Goal: Task Accomplishment & Management: Use online tool/utility

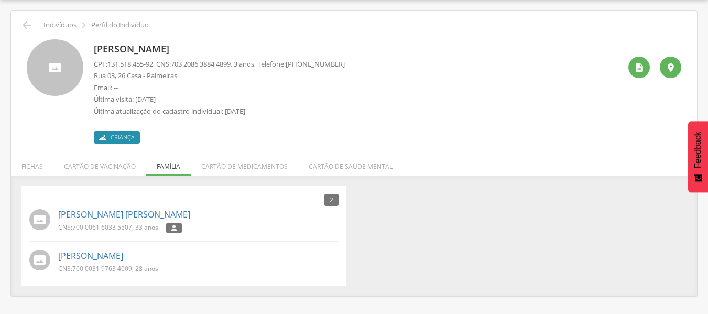
scroll to position [31, 0]
click at [21, 22] on icon "" at bounding box center [26, 25] width 13 height 13
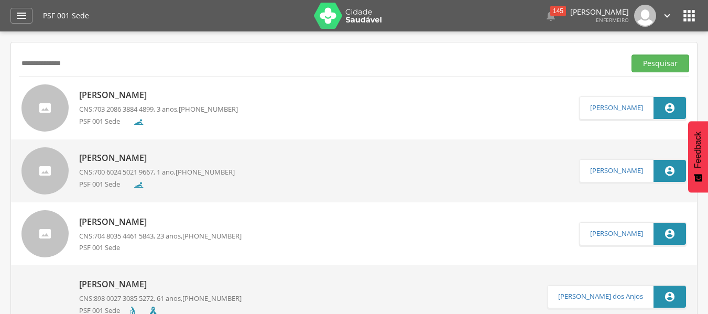
click at [695, 16] on icon "" at bounding box center [689, 15] width 17 height 17
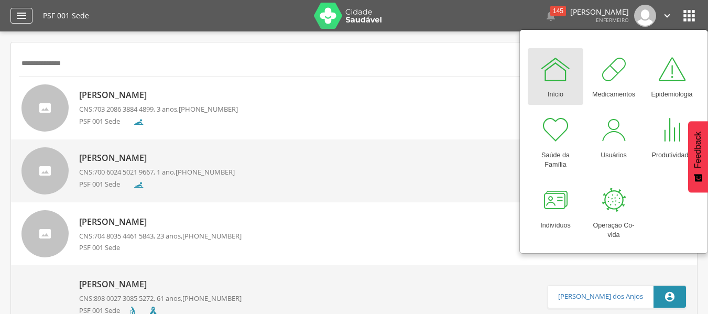
click at [27, 14] on icon "" at bounding box center [21, 15] width 13 height 13
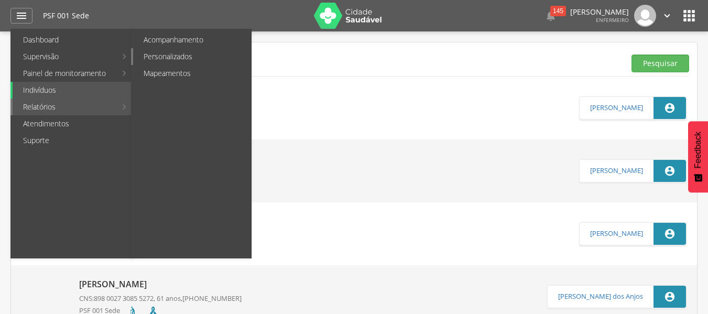
click at [175, 52] on link "Personalizados" at bounding box center [192, 56] width 118 height 17
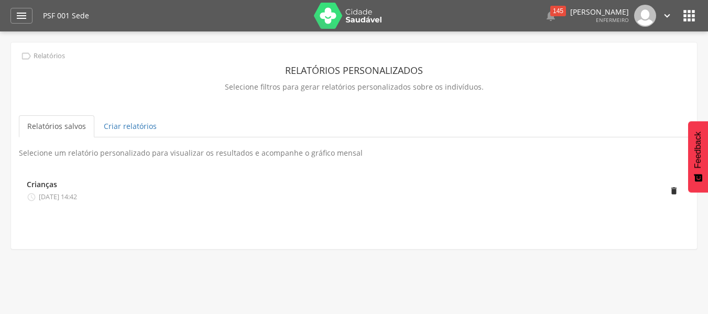
scroll to position [31, 0]
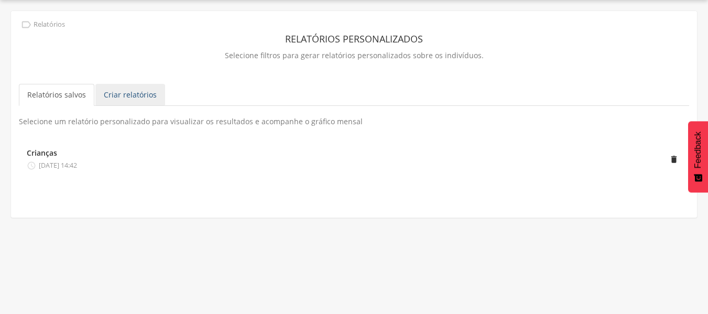
click at [111, 101] on link "Criar relatórios" at bounding box center [130, 95] width 70 height 22
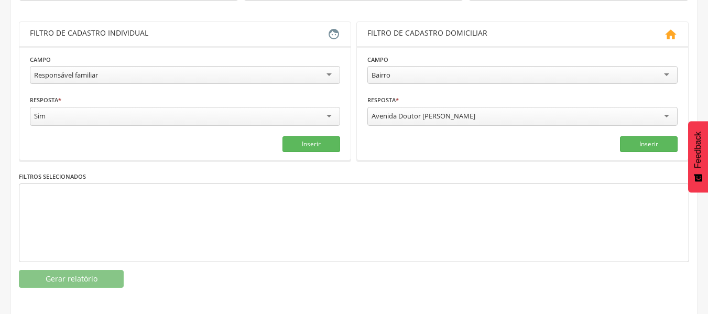
scroll to position [180, 0]
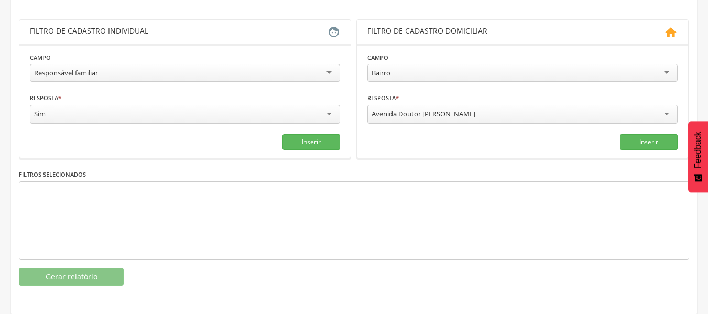
click at [143, 66] on div "Responsável familiar" at bounding box center [185, 73] width 310 height 18
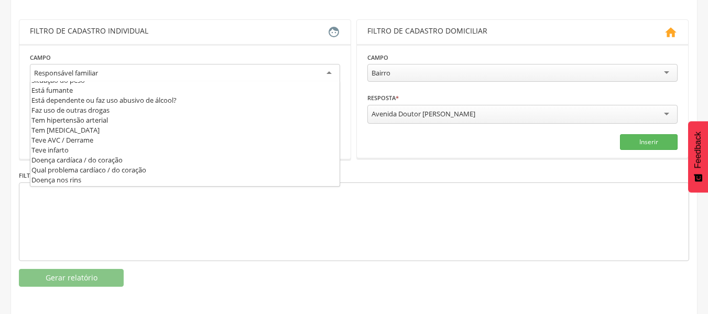
scroll to position [305, 0]
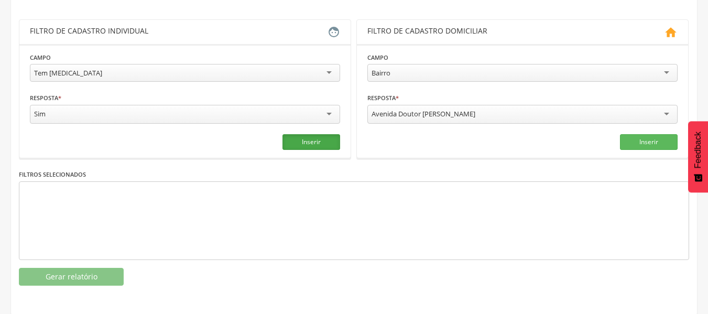
click at [327, 140] on button "Inserir" at bounding box center [312, 142] width 58 height 16
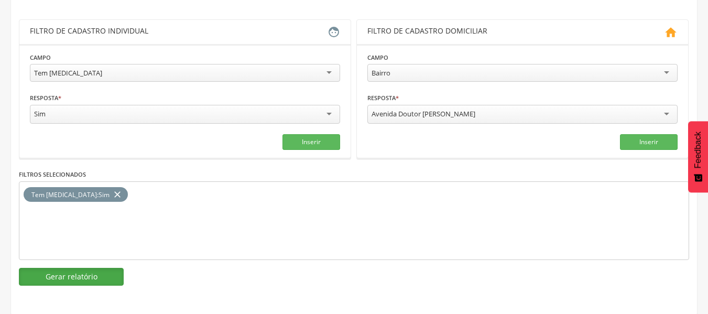
click at [106, 268] on button "Gerar relatório" at bounding box center [71, 277] width 105 height 18
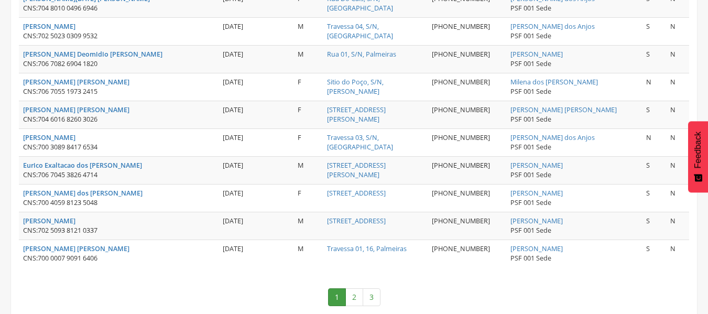
scroll to position [1434, 0]
